Goal: Task Accomplishment & Management: Complete application form

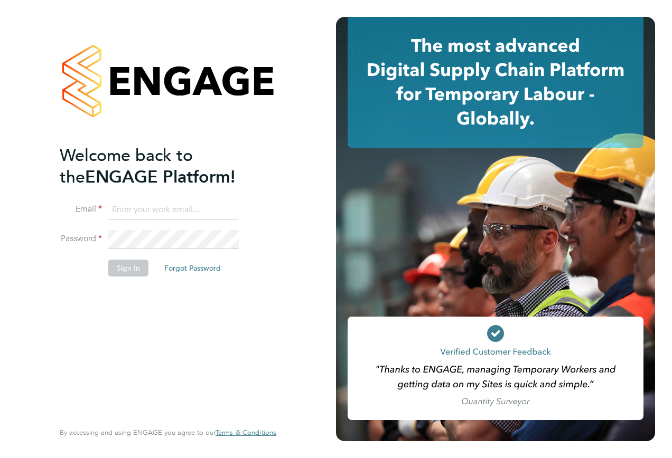
type input "james.barnard@vistry.co.uk"
click at [149, 210] on input "james.barnard@vistry.co.uk" at bounding box center [173, 210] width 130 height 19
click at [118, 270] on button "Sign In" at bounding box center [128, 268] width 40 height 17
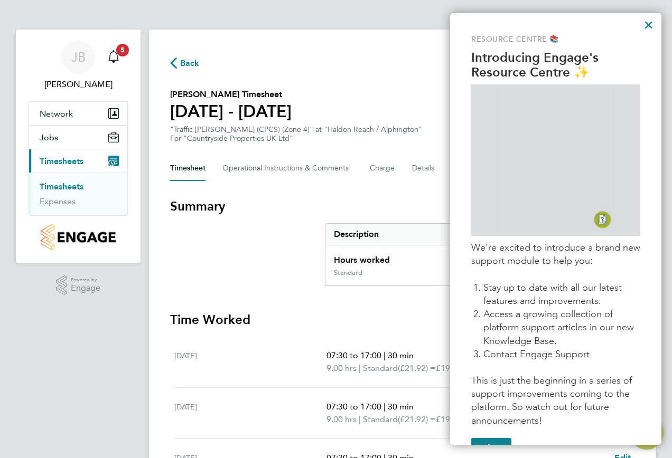
scroll to position [35, 0]
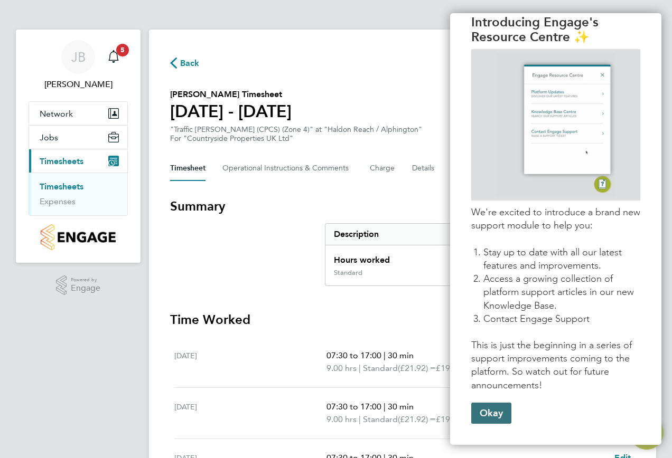
click at [503, 421] on button "Okay" at bounding box center [491, 413] width 40 height 21
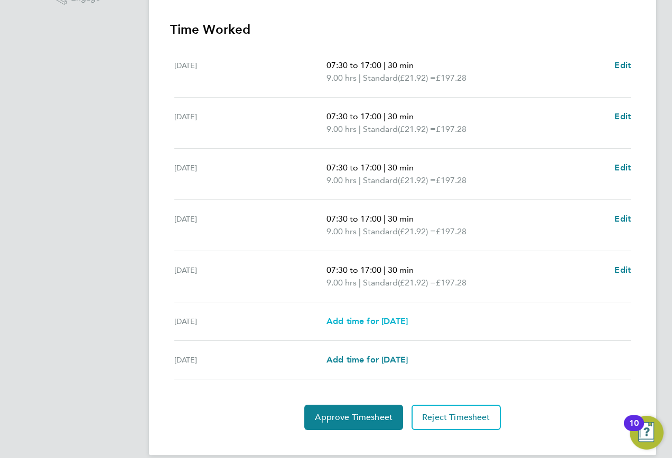
scroll to position [305, 0]
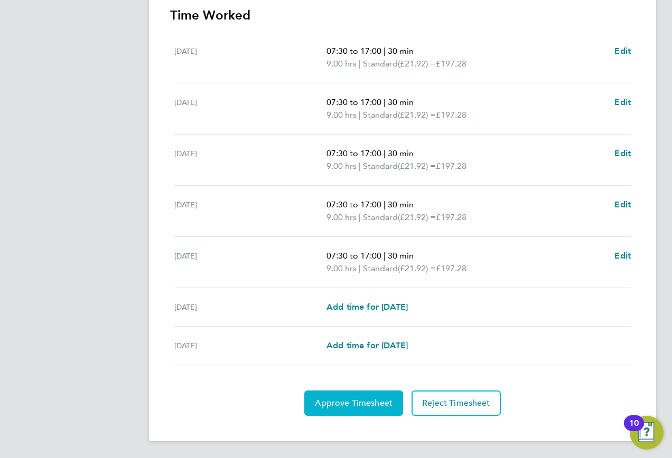
click at [387, 400] on span "Approve Timesheet" at bounding box center [354, 403] width 78 height 11
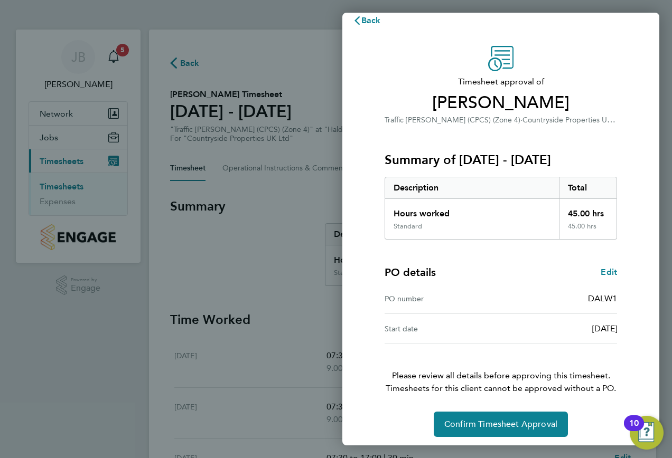
scroll to position [17, 0]
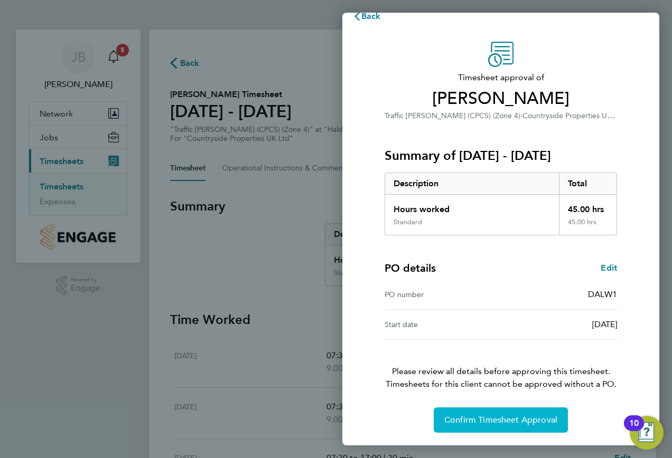
click at [485, 422] on span "Confirm Timesheet Approval" at bounding box center [500, 420] width 113 height 11
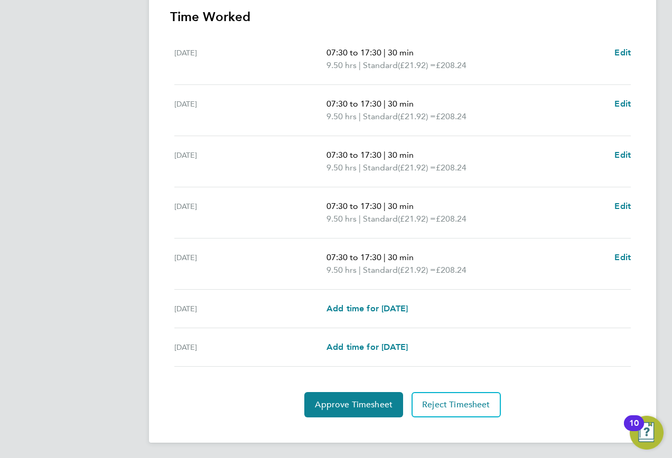
scroll to position [305, 0]
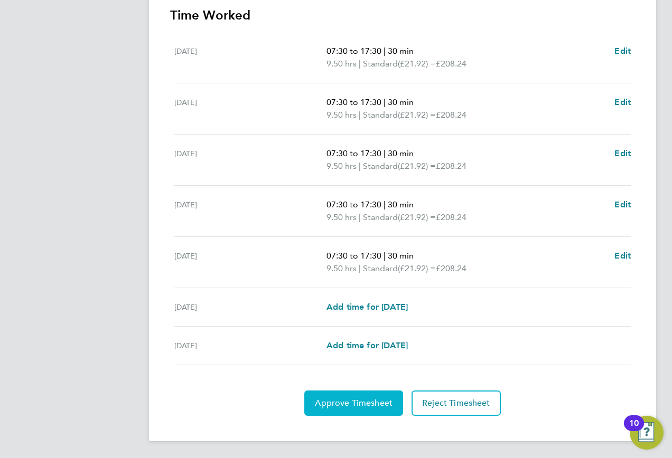
click at [351, 411] on button "Approve Timesheet" at bounding box center [353, 403] width 99 height 25
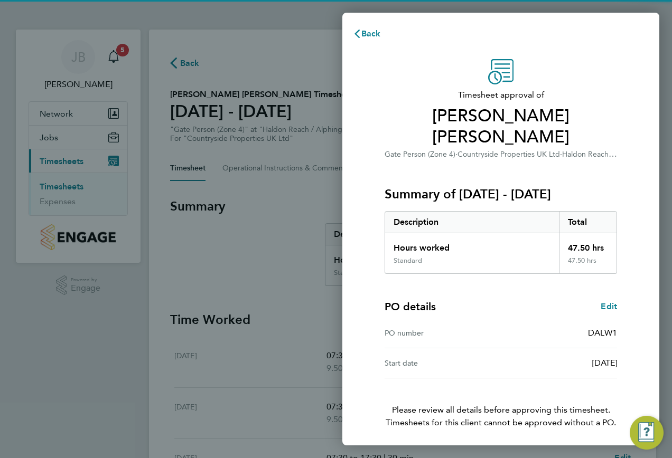
scroll to position [17, 0]
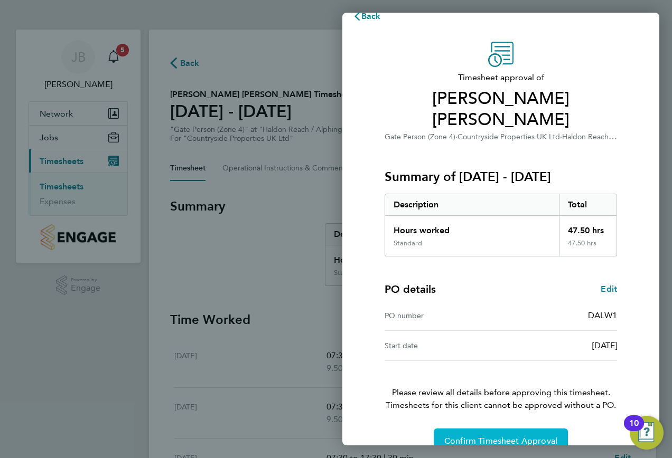
click at [476, 436] on span "Confirm Timesheet Approval" at bounding box center [500, 441] width 113 height 11
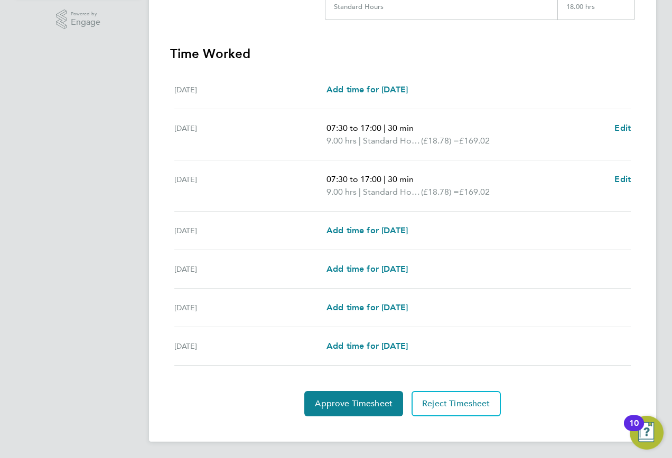
scroll to position [267, 0]
click at [350, 406] on span "Approve Timesheet" at bounding box center [354, 403] width 78 height 11
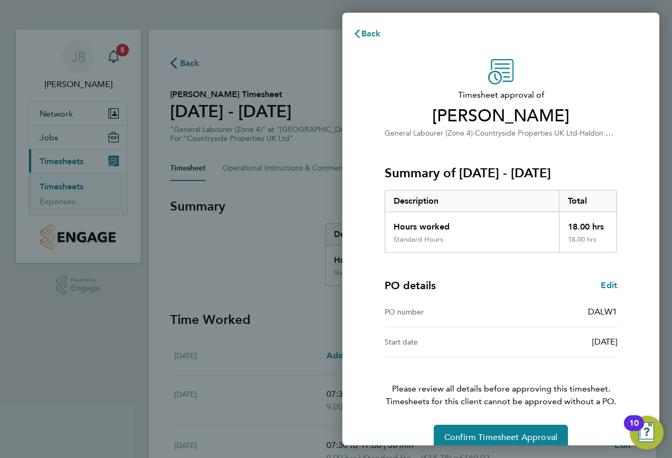
scroll to position [17, 0]
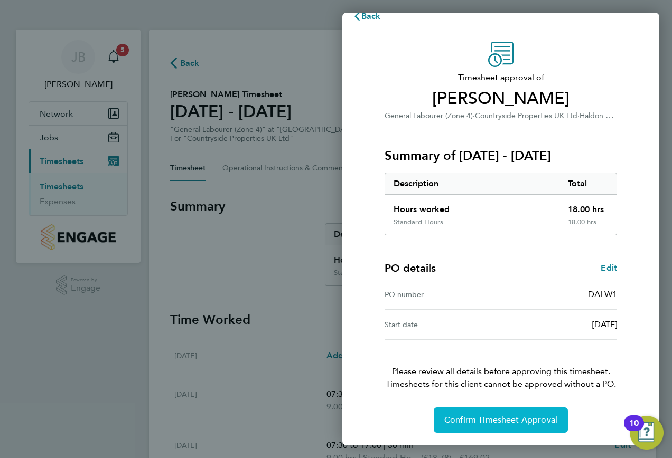
click at [468, 426] on button "Confirm Timesheet Approval" at bounding box center [501, 420] width 134 height 25
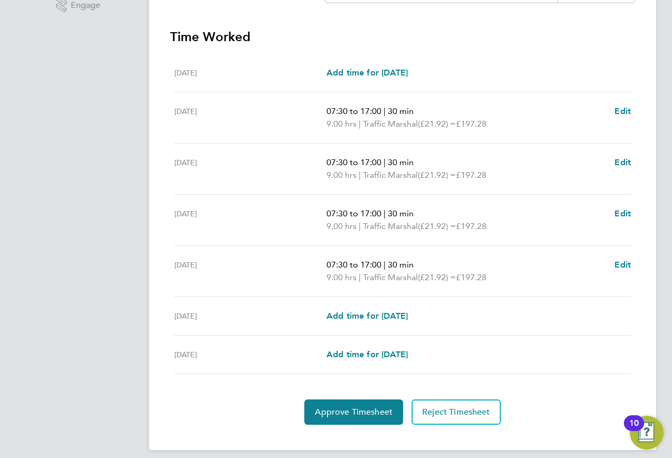
scroll to position [292, 0]
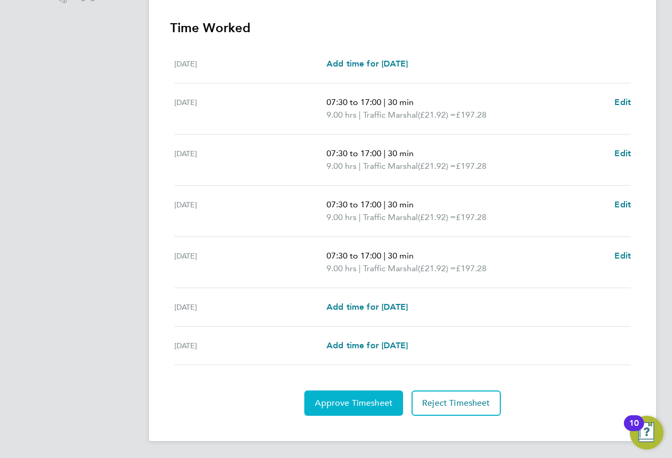
click at [355, 398] on span "Approve Timesheet" at bounding box center [354, 403] width 78 height 11
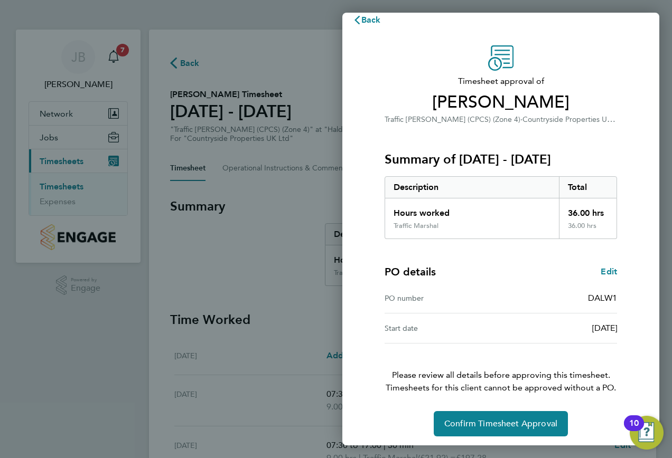
scroll to position [17, 0]
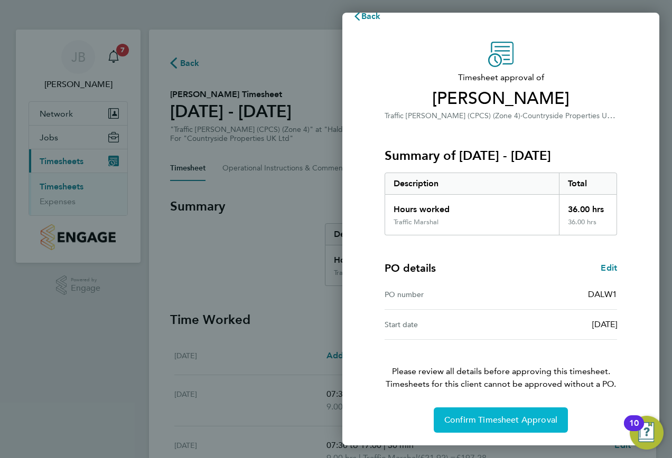
click at [482, 427] on button "Confirm Timesheet Approval" at bounding box center [501, 420] width 134 height 25
